Goal: Task Accomplishment & Management: Use online tool/utility

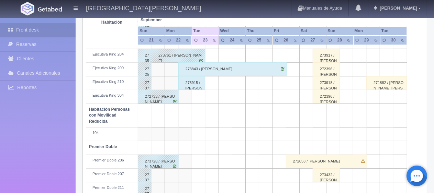
scroll to position [309, 0]
click at [193, 87] on div "273915 / [PERSON_NAME] [PERSON_NAME]" at bounding box center [191, 83] width 27 height 14
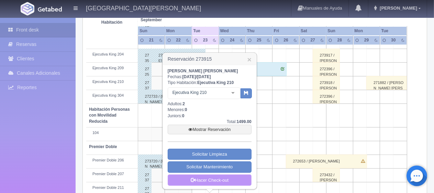
click at [219, 181] on link "Hacer Check-out" at bounding box center [210, 181] width 84 height 12
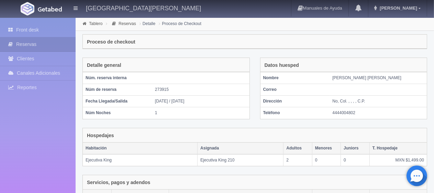
scroll to position [135, 0]
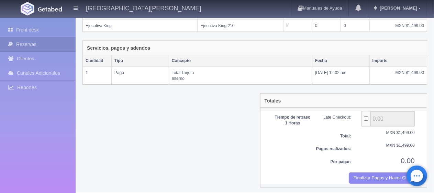
click at [355, 182] on div "Totales Tiempo de retraso 1 Horas Late Checkout: 0.00 Total: MXN $1,499.00 Pago…" at bounding box center [343, 140] width 167 height 94
click at [370, 175] on button "Finalizar Pagos y Hacer Checkout" at bounding box center [382, 178] width 66 height 11
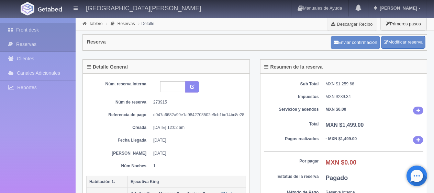
click at [8, 30] on link "Front desk" at bounding box center [38, 30] width 76 height 14
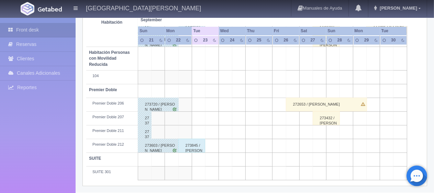
scroll to position [366, 0]
click at [191, 139] on div "273845 / [PERSON_NAME]" at bounding box center [191, 146] width 27 height 14
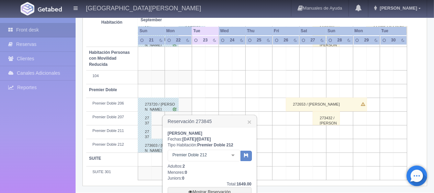
scroll to position [428, 0]
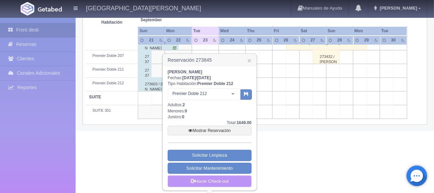
click at [203, 183] on link "Hacer Check-out" at bounding box center [210, 182] width 84 height 12
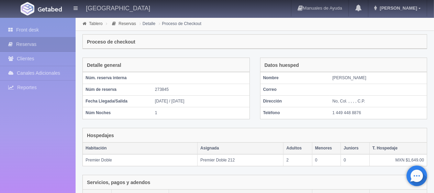
scroll to position [135, 0]
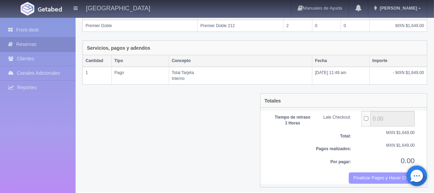
click at [369, 177] on button "Finalizar Pagos y Hacer Checkout" at bounding box center [382, 178] width 66 height 11
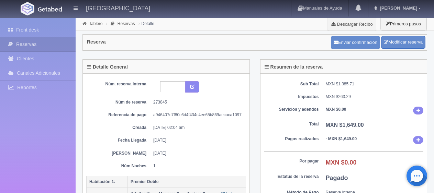
click at [47, 27] on link "Front desk" at bounding box center [38, 30] width 76 height 14
click at [61, 29] on link "Front desk" at bounding box center [38, 30] width 76 height 14
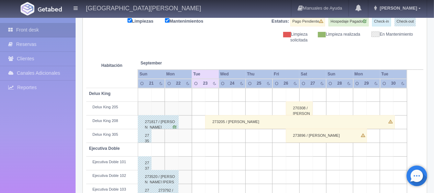
scroll to position [57, 0]
